Goal: Transaction & Acquisition: Purchase product/service

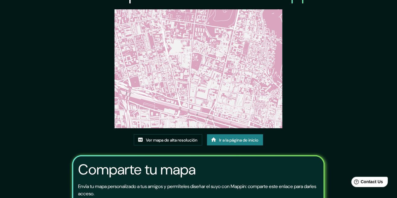
click at [248, 143] on font "Ir a la página de inicio" at bounding box center [238, 139] width 39 height 5
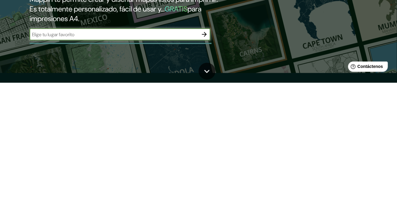
scroll to position [12, 0]
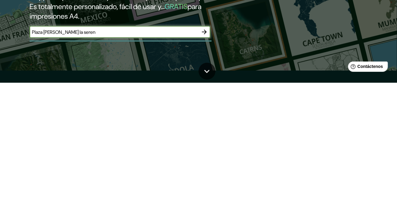
type input "[GEOGRAPHIC_DATA][PERSON_NAME][PERSON_NAME]"
click at [203, 152] on button "button" at bounding box center [204, 147] width 12 height 12
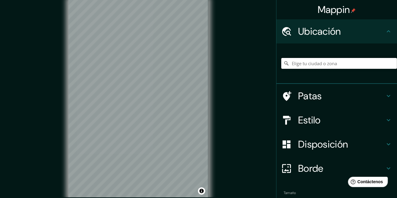
click at [337, 65] on input "Elige tu ciudad o zona" at bounding box center [339, 63] width 116 height 11
click at [346, 61] on input "[GEOGRAPHIC_DATA][PERSON_NAME], [GEOGRAPHIC_DATA], [GEOGRAPHIC_DATA]" at bounding box center [339, 63] width 116 height 11
click at [376, 63] on input "[GEOGRAPHIC_DATA][PERSON_NAME], [GEOGRAPHIC_DATA], [GEOGRAPHIC_DATA]" at bounding box center [339, 63] width 116 height 11
click at [292, 65] on input "[GEOGRAPHIC_DATA][PERSON_NAME], [GEOGRAPHIC_DATA], [GEOGRAPHIC_DATA]" at bounding box center [339, 63] width 116 height 11
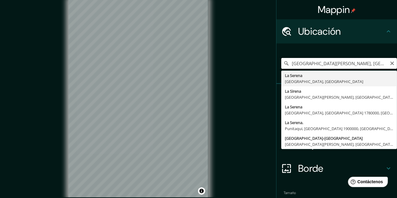
type input "[GEOGRAPHIC_DATA][PERSON_NAME], [GEOGRAPHIC_DATA], [GEOGRAPHIC_DATA]"
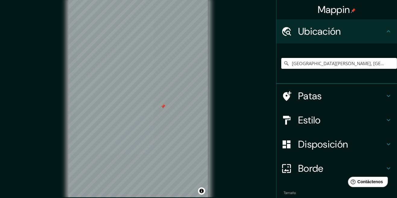
click at [335, 145] on font "Disposición" at bounding box center [323, 144] width 50 height 13
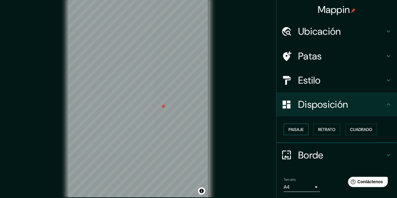
click at [300, 130] on font "Paisaje" at bounding box center [295, 129] width 15 height 5
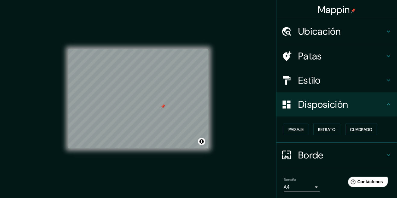
click at [347, 80] on h4 "Estilo" at bounding box center [341, 80] width 87 height 12
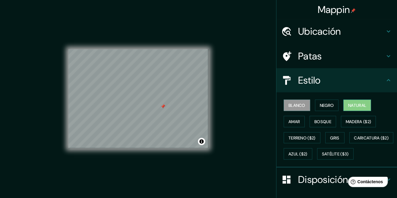
click at [366, 104] on font "Natural" at bounding box center [357, 104] width 18 height 5
click at [343, 58] on h4 "Patas" at bounding box center [341, 56] width 87 height 12
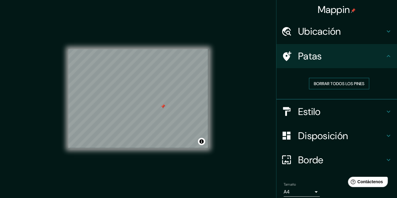
click at [355, 81] on font "Borrar todos los pines" at bounding box center [339, 83] width 51 height 5
click at [355, 82] on font "Borrar todos los pines" at bounding box center [339, 83] width 51 height 5
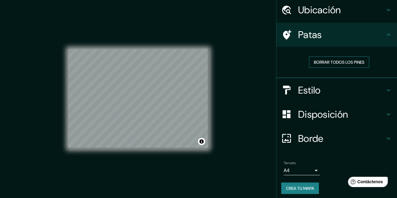
scroll to position [24, 0]
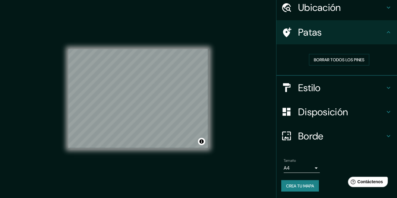
click at [299, 168] on body "Mappin Ubicación [GEOGRAPHIC_DATA][PERSON_NAME], [GEOGRAPHIC_DATA], [GEOGRAPHIC…" at bounding box center [198, 99] width 397 height 198
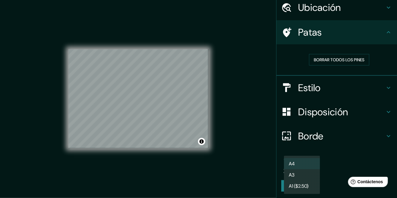
click at [302, 175] on li "A3" at bounding box center [302, 174] width 36 height 11
type input "a4"
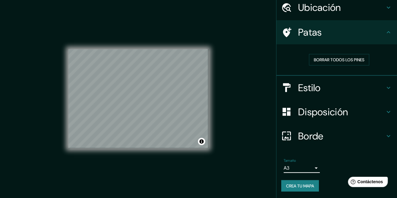
click at [321, 140] on font "Borde" at bounding box center [310, 136] width 25 height 13
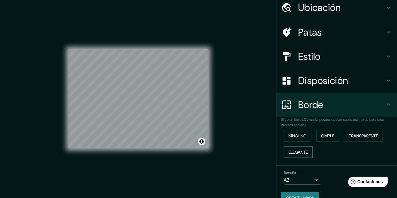
click at [305, 152] on font "Elegante" at bounding box center [297, 151] width 19 height 5
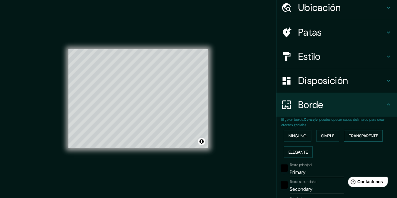
click at [377, 134] on font "Transparente" at bounding box center [363, 135] width 29 height 5
click at [338, 136] on button "Simple" at bounding box center [327, 135] width 23 height 11
click at [302, 137] on font "Ninguno" at bounding box center [297, 135] width 18 height 5
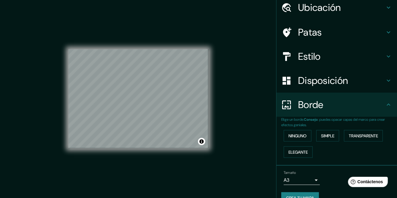
click at [350, 53] on h4 "Estilo" at bounding box center [341, 56] width 87 height 12
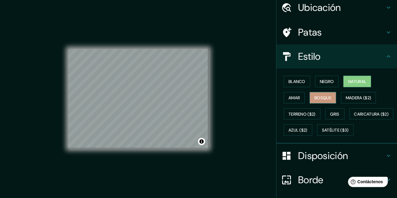
click at [326, 95] on font "Bosque" at bounding box center [322, 97] width 17 height 5
click at [296, 97] on font "Amar" at bounding box center [293, 97] width 11 height 5
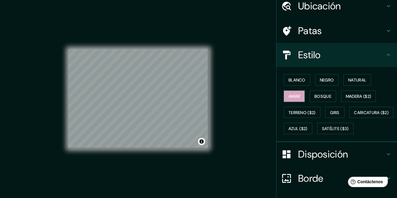
scroll to position [26, 0]
click at [337, 112] on font "Gris" at bounding box center [334, 111] width 9 height 5
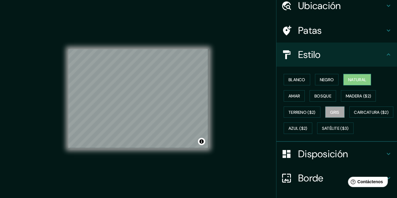
click at [360, 77] on font "Natural" at bounding box center [357, 79] width 18 height 5
click at [331, 79] on font "Negro" at bounding box center [327, 79] width 14 height 5
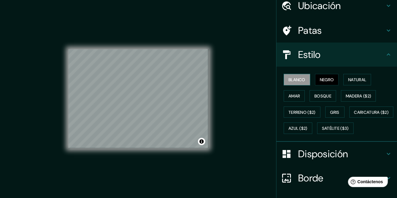
click at [302, 80] on font "Blanco" at bounding box center [296, 79] width 17 height 5
click at [331, 92] on font "Bosque" at bounding box center [322, 96] width 17 height 8
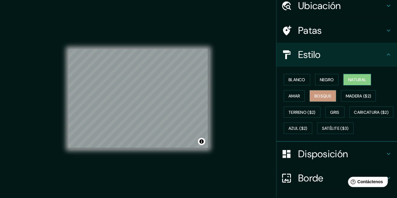
click at [365, 83] on button "Natural" at bounding box center [357, 79] width 28 height 11
click at [329, 33] on h4 "Patas" at bounding box center [341, 30] width 87 height 12
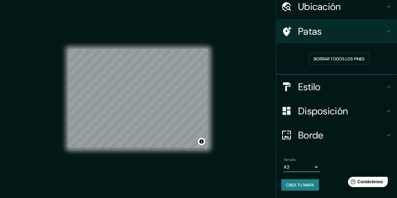
scroll to position [24, 0]
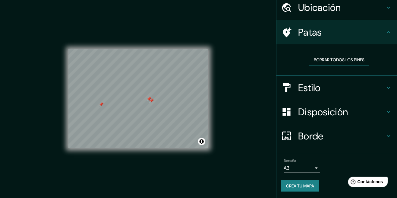
click at [338, 59] on font "Borrar todos los pines" at bounding box center [339, 59] width 51 height 5
